Goal: Task Accomplishment & Management: Use online tool/utility

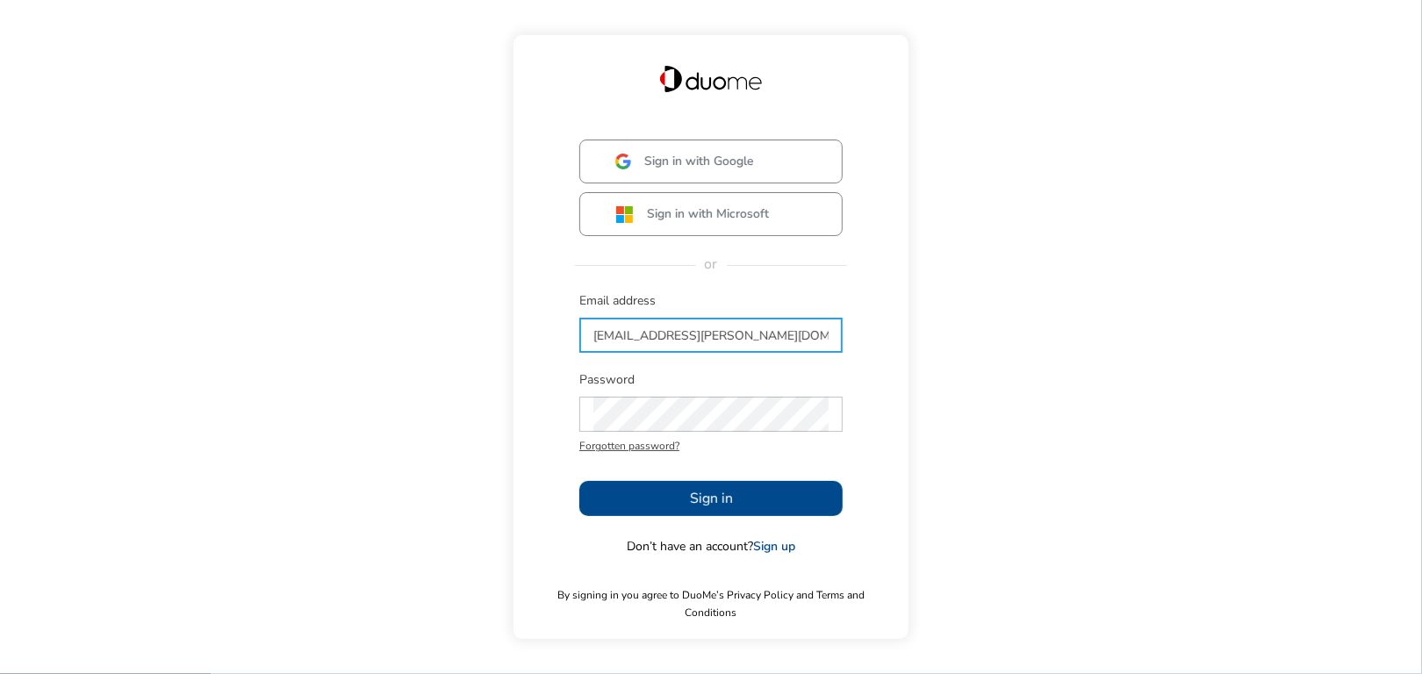
type input "[EMAIL_ADDRESS][PERSON_NAME][DOMAIN_NAME]"
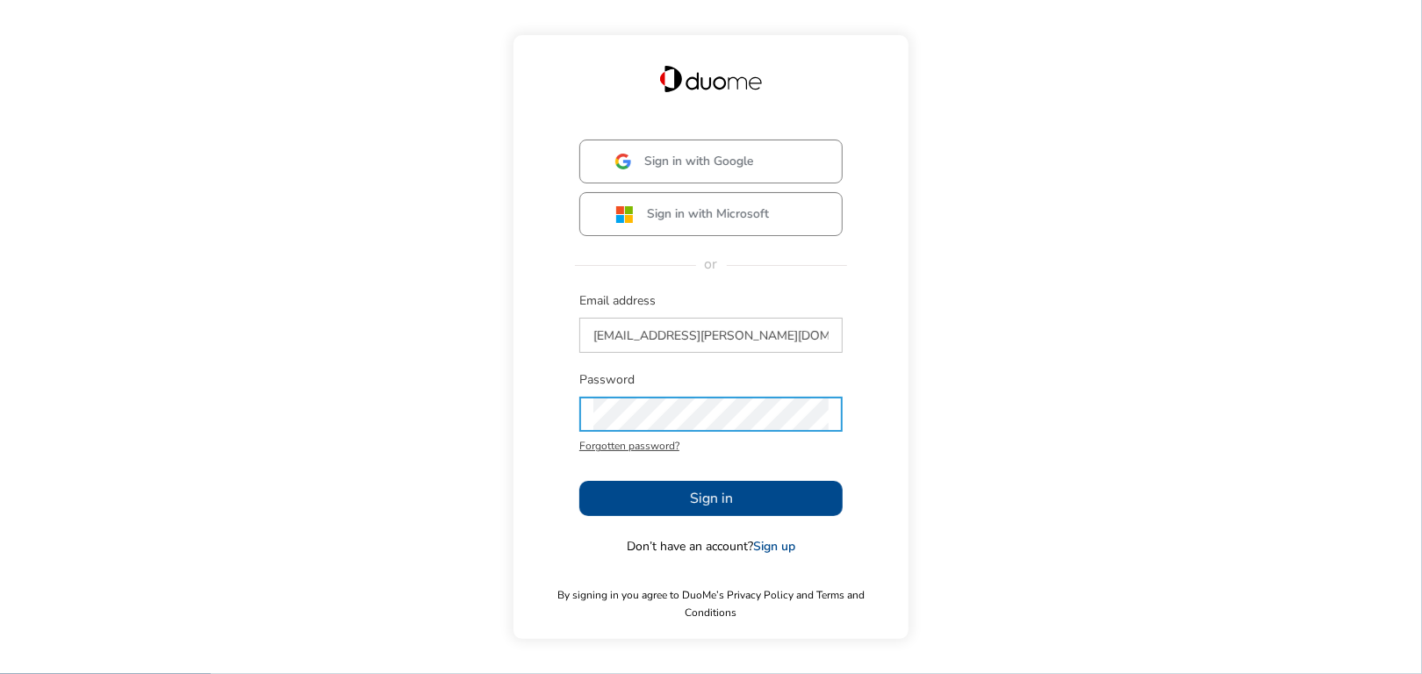
click at [696, 508] on span "Sign in" at bounding box center [711, 498] width 43 height 21
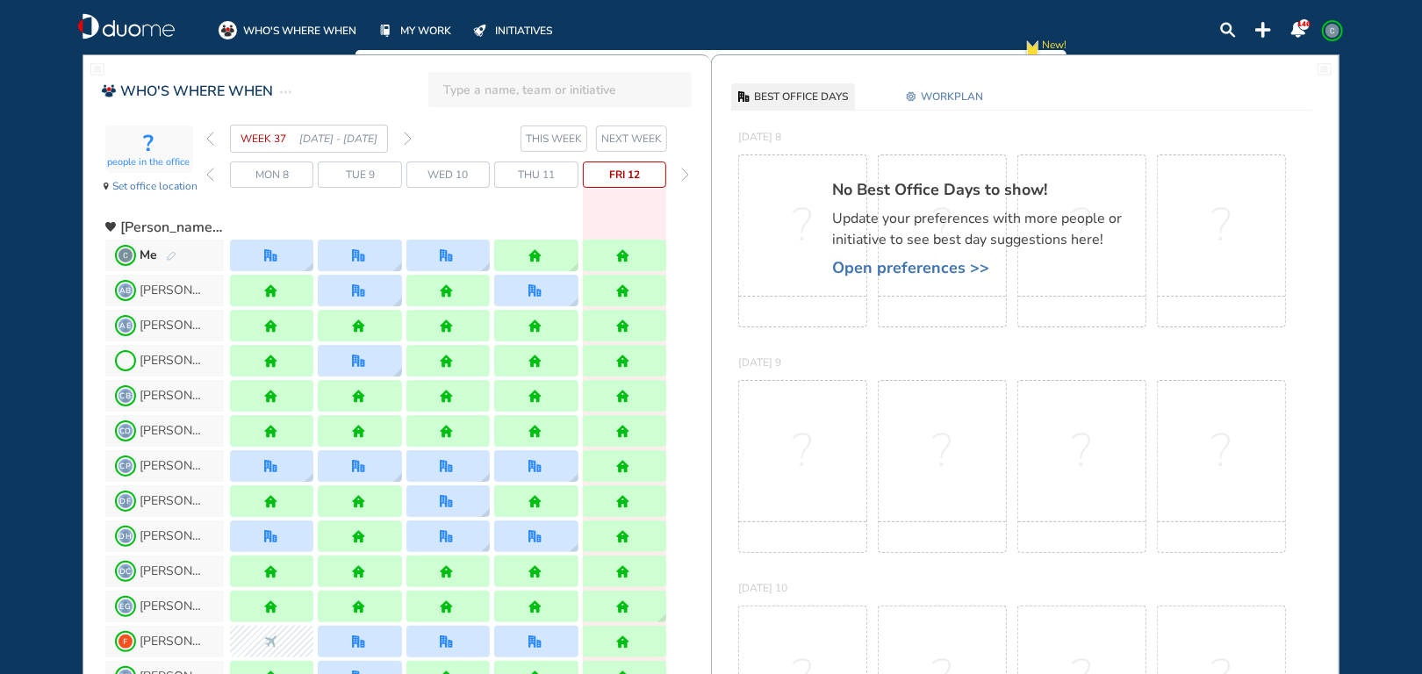
click at [617, 135] on span "NEXT WEEK" at bounding box center [631, 139] width 61 height 18
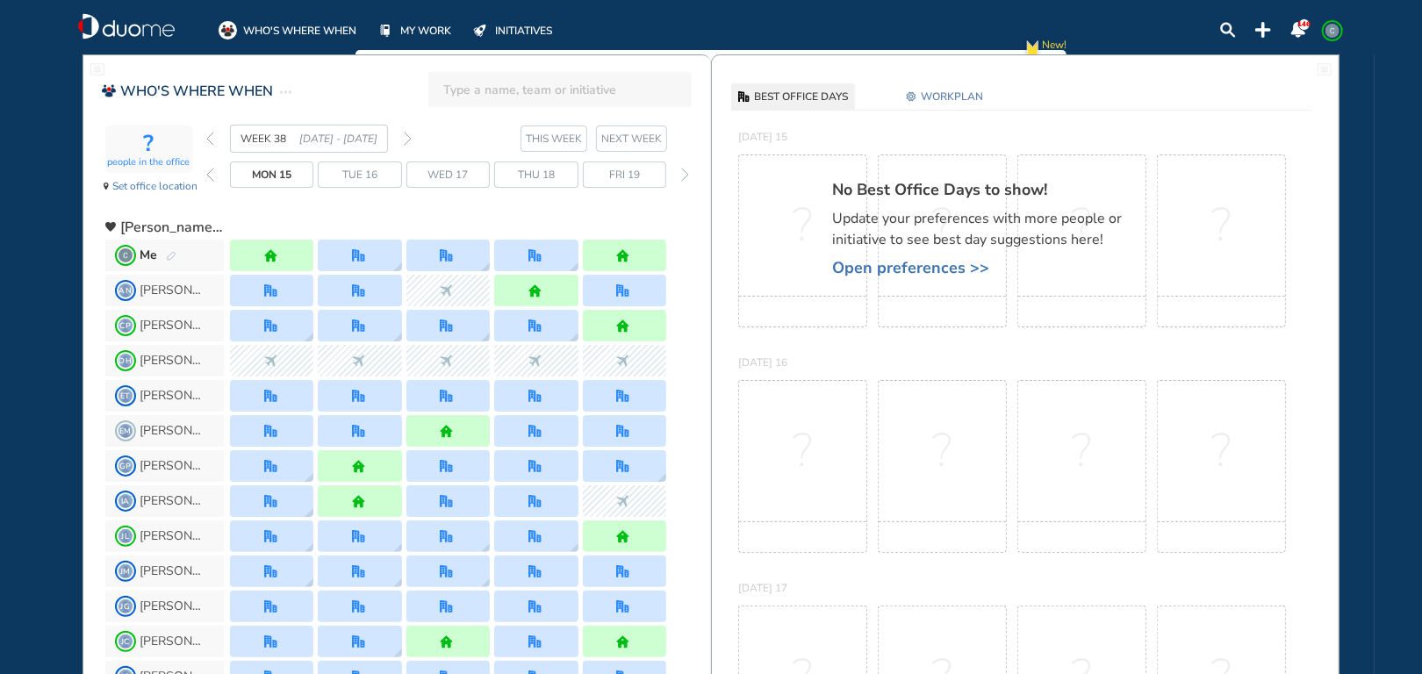
click at [207, 175] on img "back day" at bounding box center [210, 175] width 8 height 14
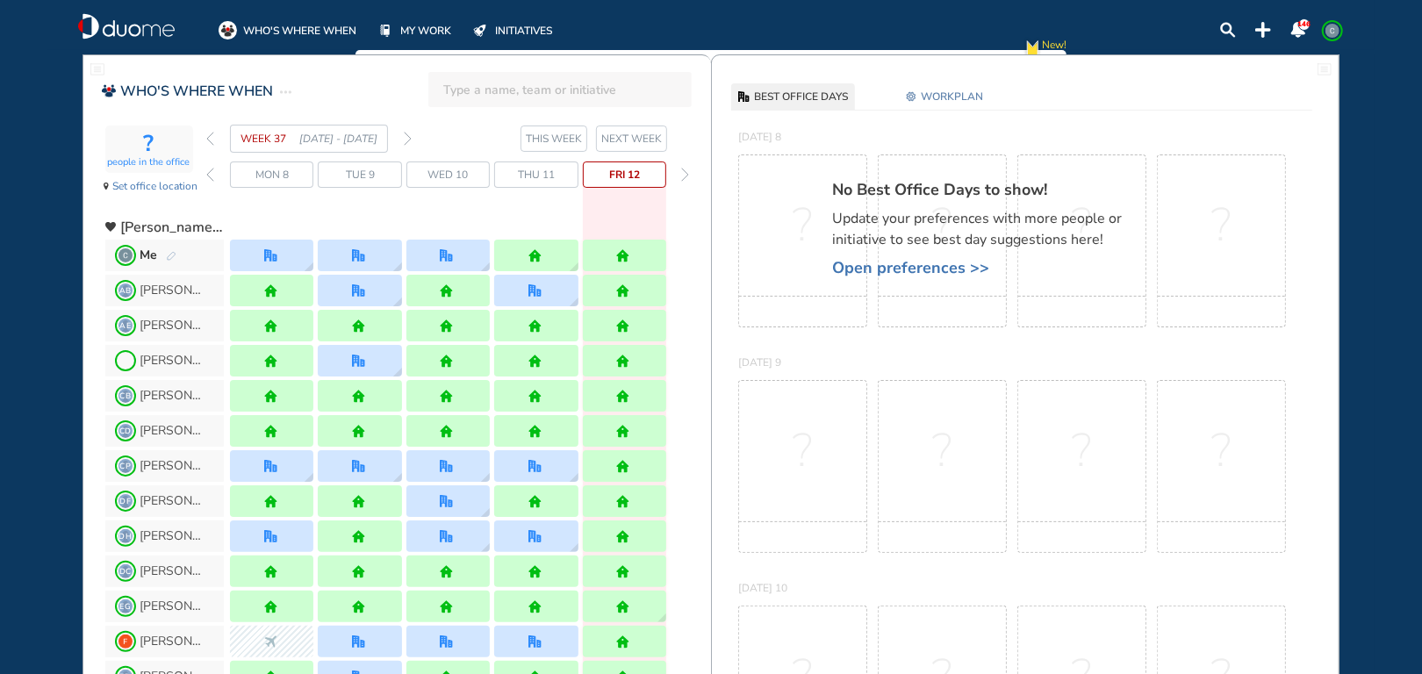
click at [206, 170] on img "back day" at bounding box center [210, 175] width 8 height 14
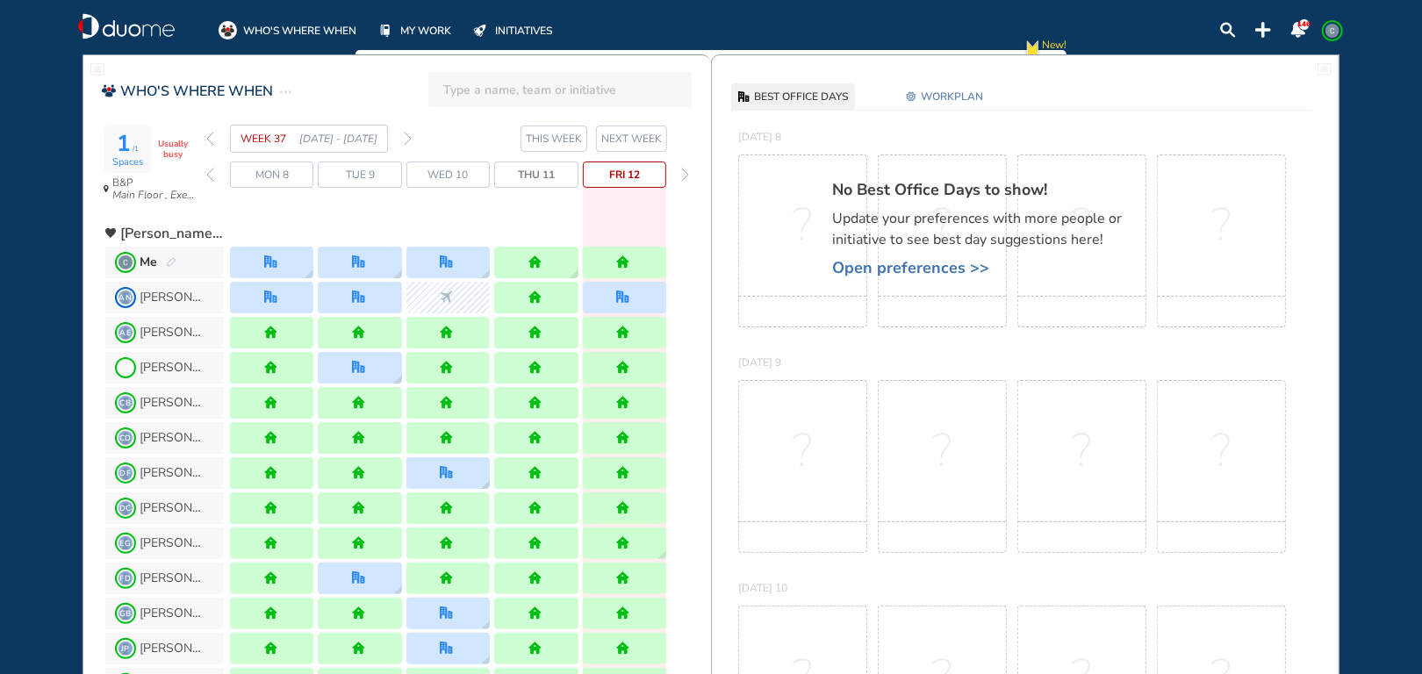
click at [295, 176] on div "Mon 8" at bounding box center [271, 174] width 83 height 26
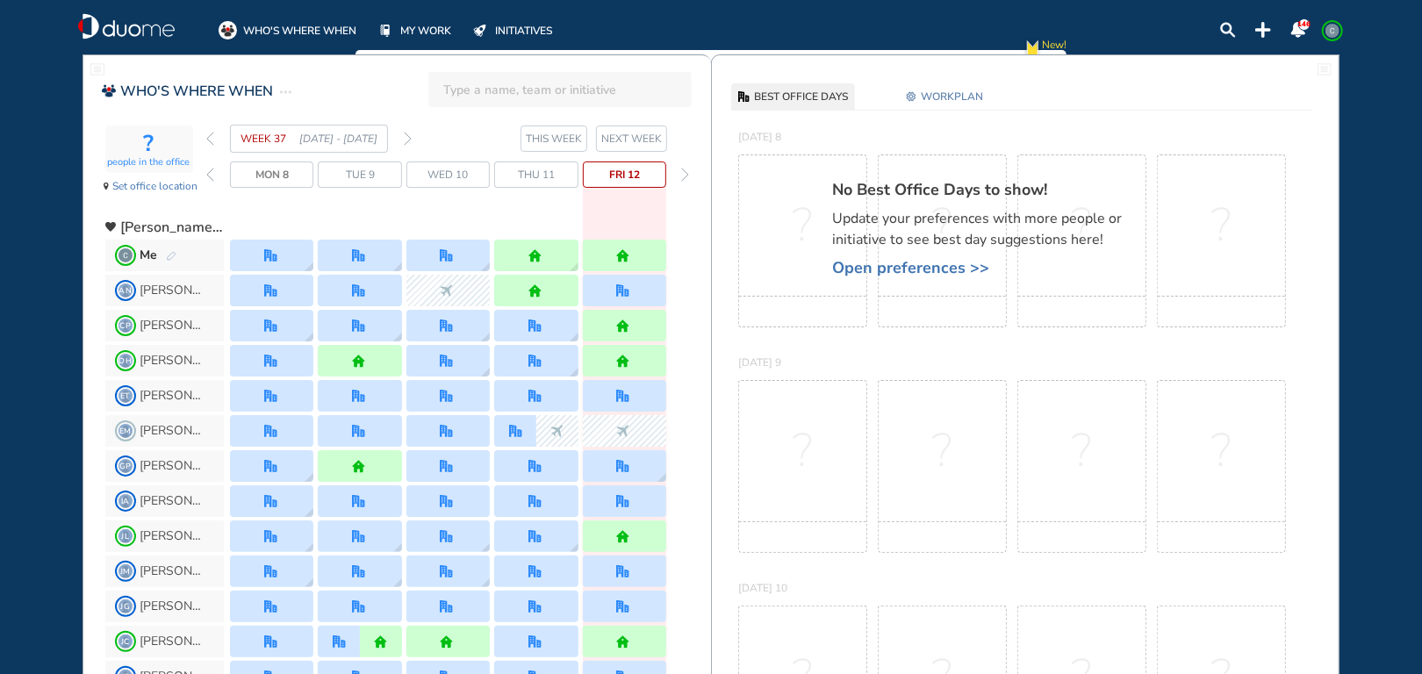
click at [208, 176] on img "back day" at bounding box center [210, 175] width 8 height 14
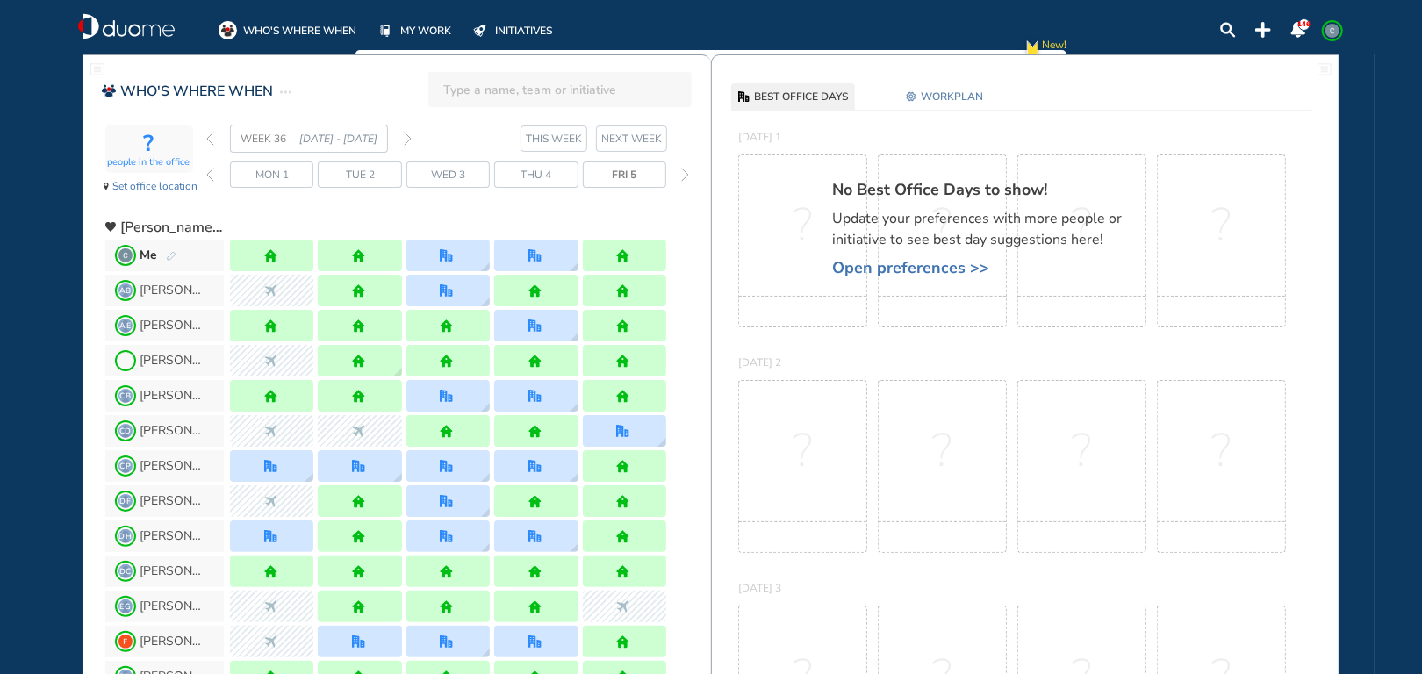
click at [624, 170] on span "Fri 5" at bounding box center [624, 175] width 25 height 18
click at [624, 171] on span "Fri 5" at bounding box center [624, 175] width 25 height 18
click at [622, 135] on span "NEXT WEEK" at bounding box center [631, 139] width 61 height 18
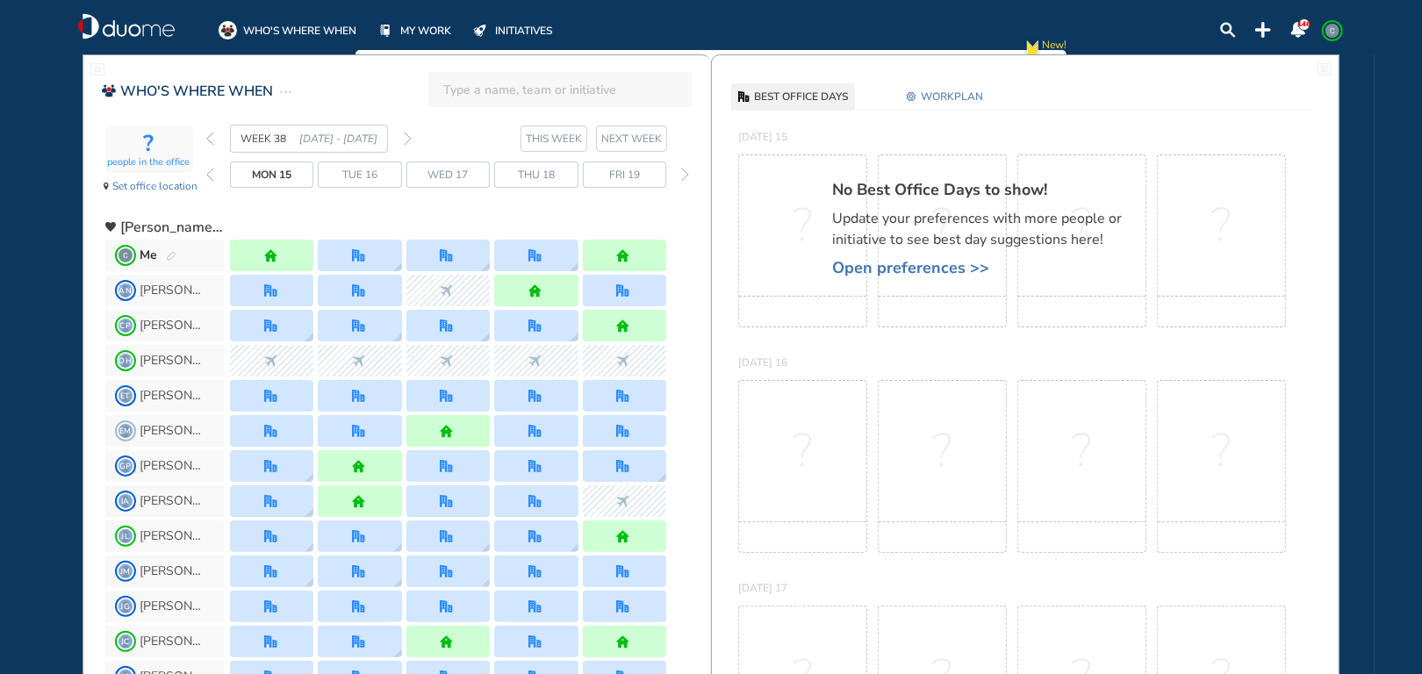
click at [634, 182] on span "Fri 19" at bounding box center [624, 175] width 31 height 18
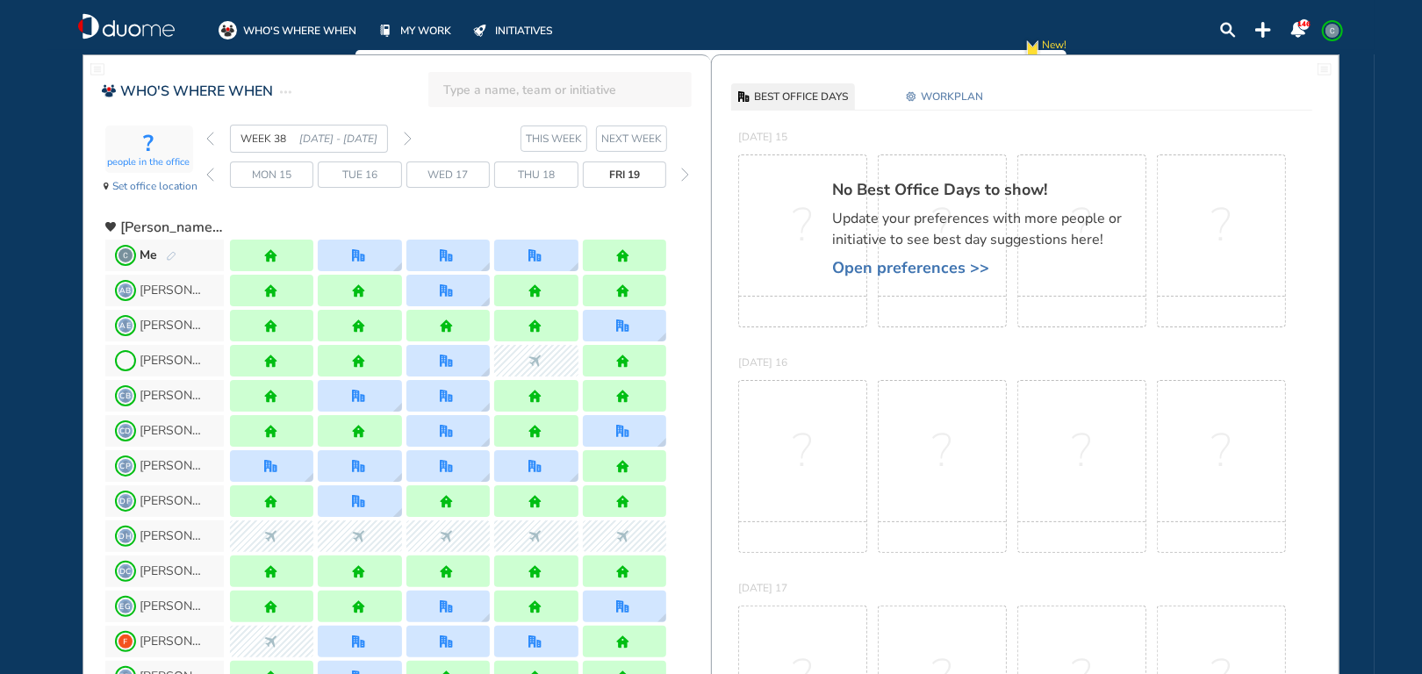
click at [684, 176] on img "forward day" at bounding box center [685, 175] width 8 height 14
